Goal: Information Seeking & Learning: Learn about a topic

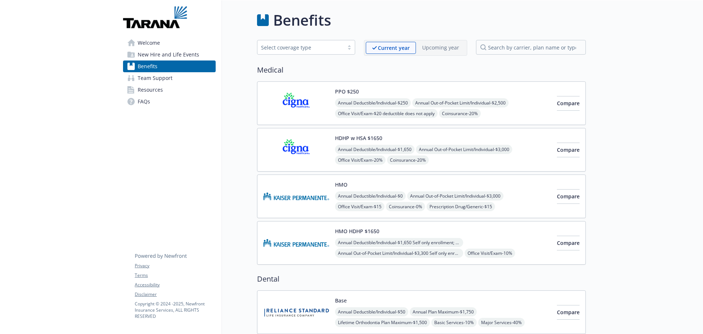
click at [299, 149] on img at bounding box center [296, 149] width 66 height 31
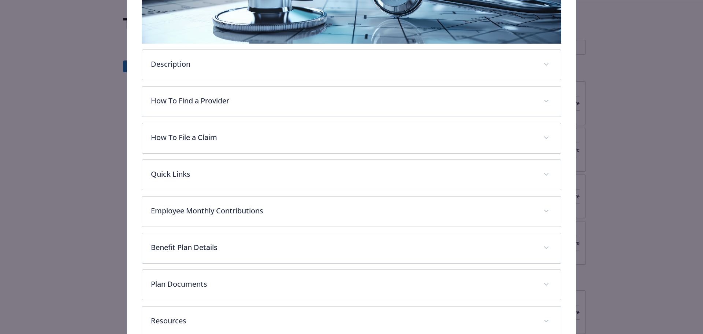
scroll to position [168, 0]
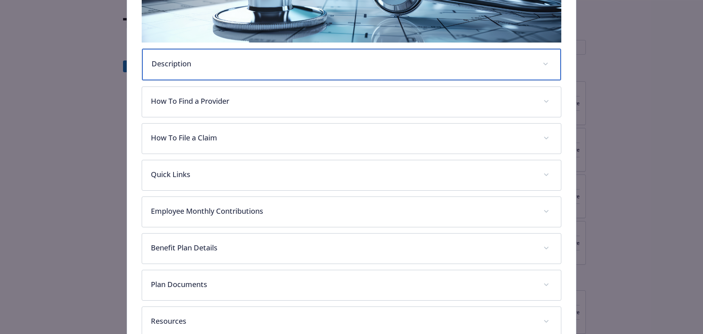
click at [178, 67] on p "Description" at bounding box center [343, 63] width 383 height 11
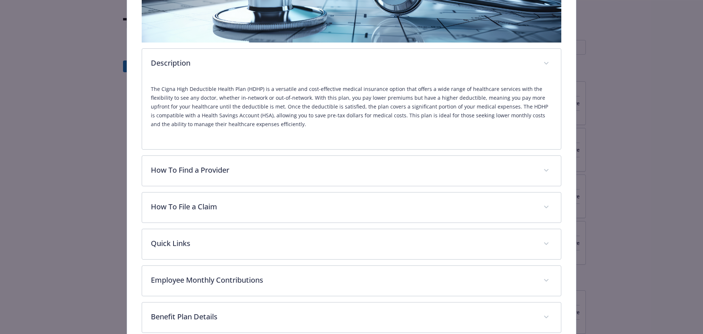
click at [406, 100] on p "The Cigna High Deductible Health Plan (HDHP) is a versatile and cost-effective …" at bounding box center [352, 107] width 402 height 44
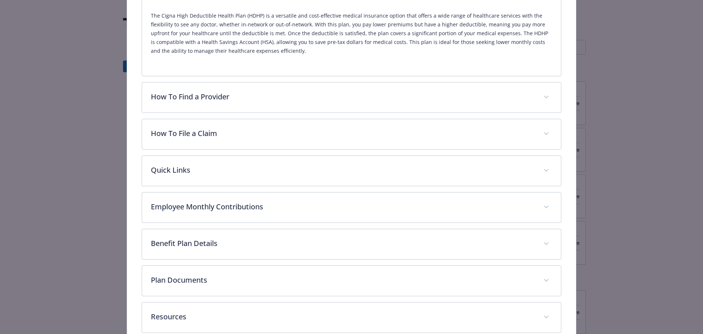
scroll to position [281, 0]
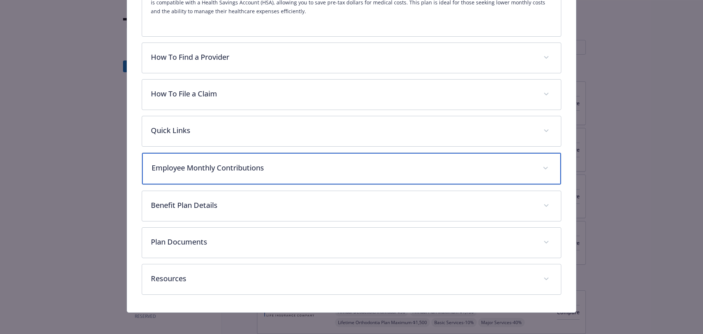
click at [290, 166] on p "Employee Monthly Contributions" at bounding box center [343, 167] width 383 height 11
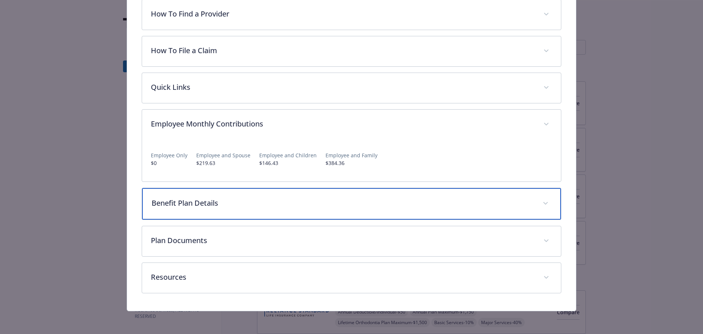
click at [239, 209] on div "Benefit Plan Details" at bounding box center [351, 203] width 419 height 31
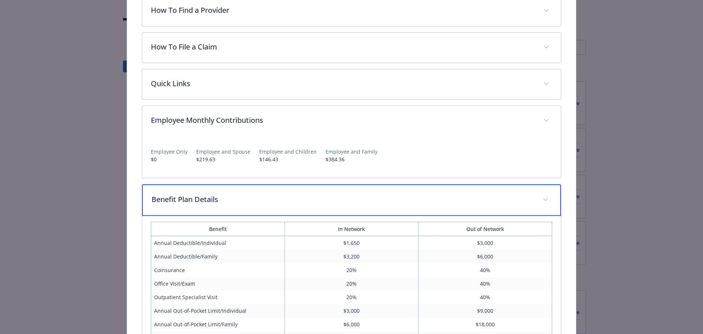
scroll to position [325, 0]
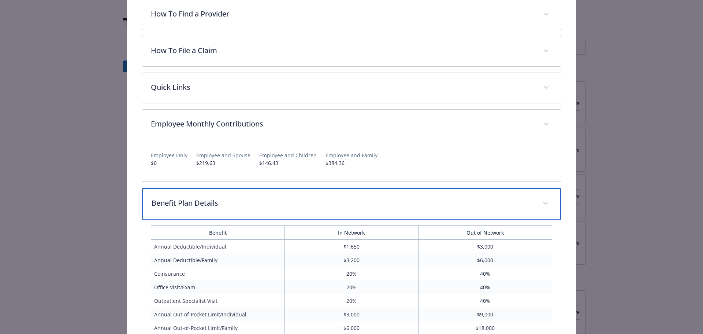
click at [249, 201] on p "Benefit Plan Details" at bounding box center [343, 202] width 383 height 11
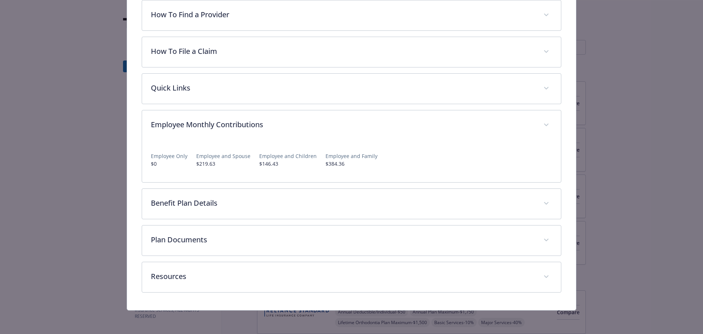
scroll to position [323, 0]
drag, startPoint x: 320, startPoint y: 163, endPoint x: 341, endPoint y: 162, distance: 21.3
click at [341, 162] on div "Employee Only $0 Employee and Spouse $219.63 Employee and Children $146.43 Empl…" at bounding box center [352, 157] width 402 height 21
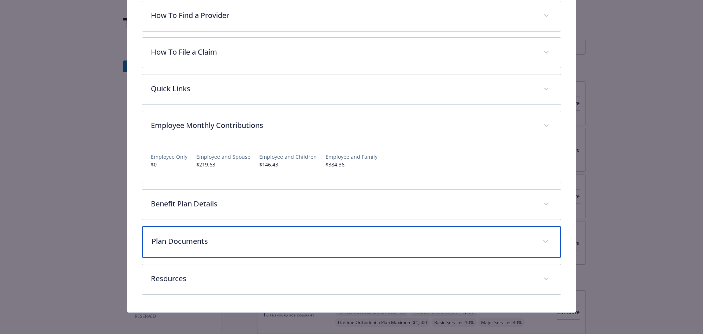
click at [239, 237] on p "Plan Documents" at bounding box center [343, 241] width 383 height 11
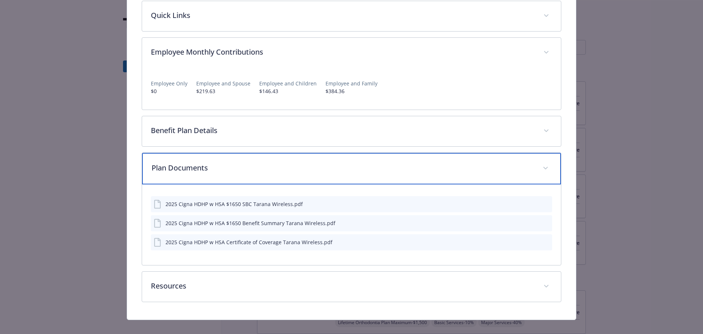
scroll to position [405, 0]
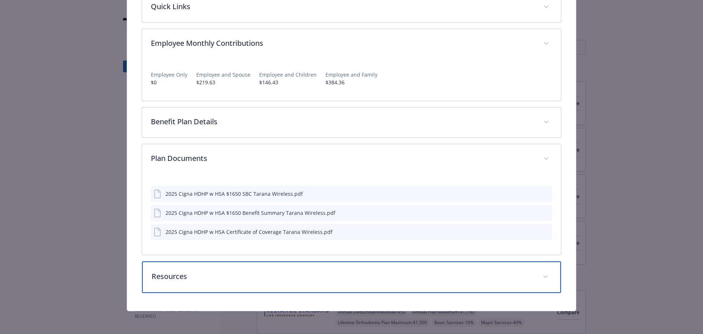
click at [223, 274] on p "Resources" at bounding box center [343, 276] width 383 height 11
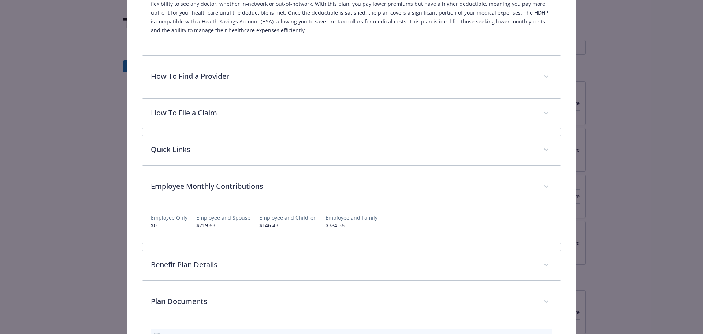
scroll to position [248, 0]
